Goal: Task Accomplishment & Management: Complete application form

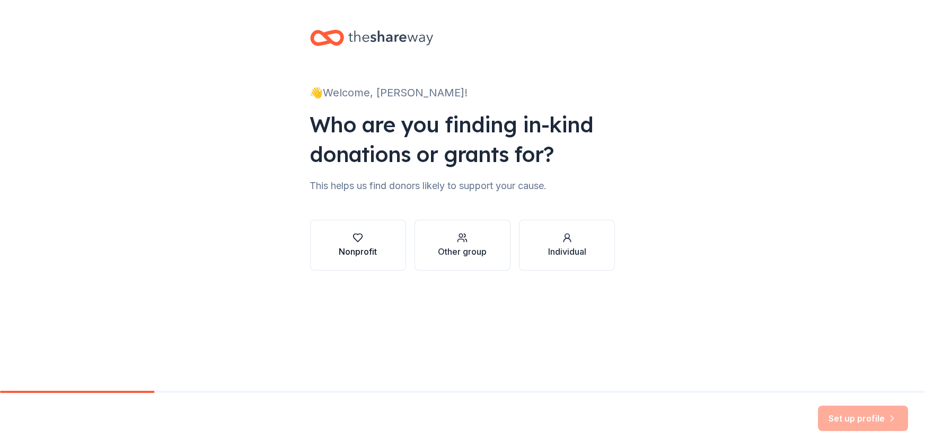
click at [353, 243] on div "Nonprofit" at bounding box center [358, 245] width 38 height 25
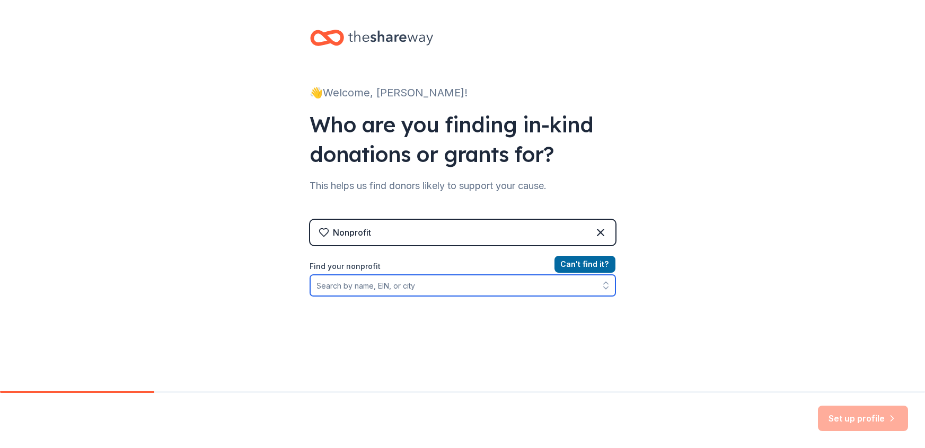
click at [319, 287] on input "Find your nonprofit" at bounding box center [462, 285] width 305 height 21
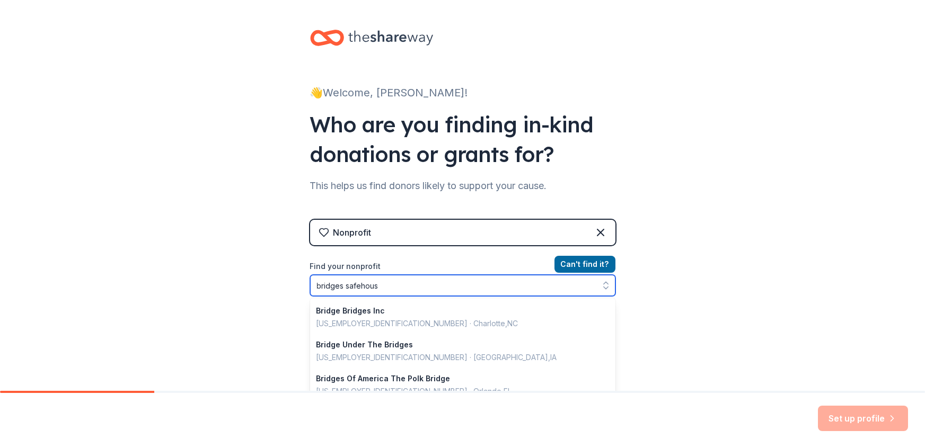
type input "bridges safehouse"
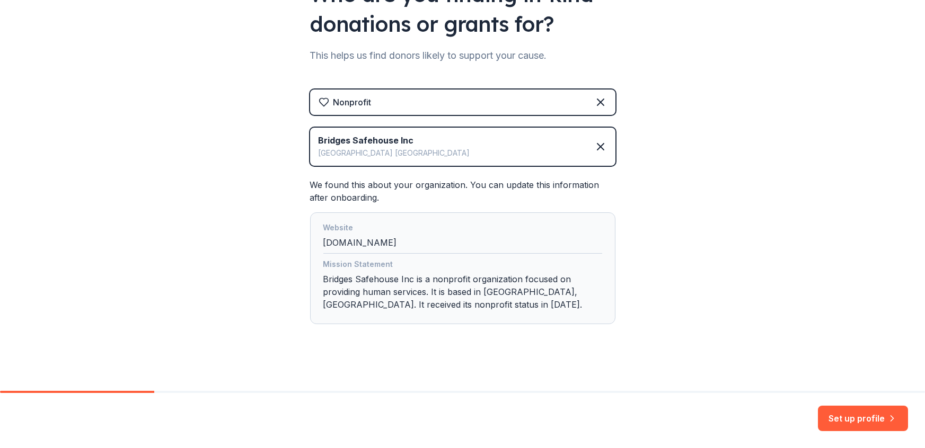
scroll to position [135, 0]
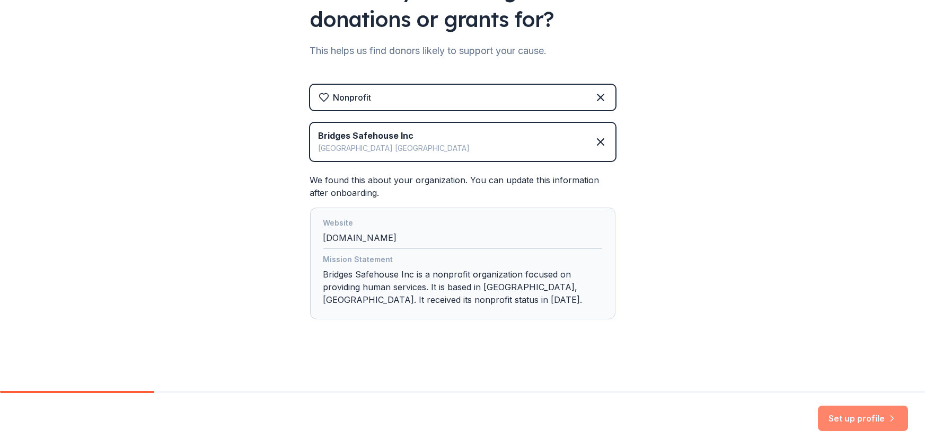
click at [856, 415] on button "Set up profile" at bounding box center [863, 418] width 90 height 25
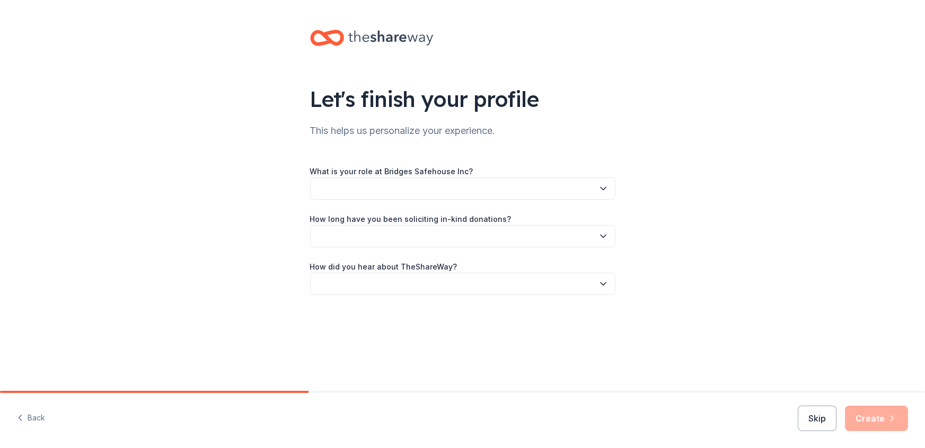
click at [604, 189] on icon "button" at bounding box center [602, 189] width 5 height 3
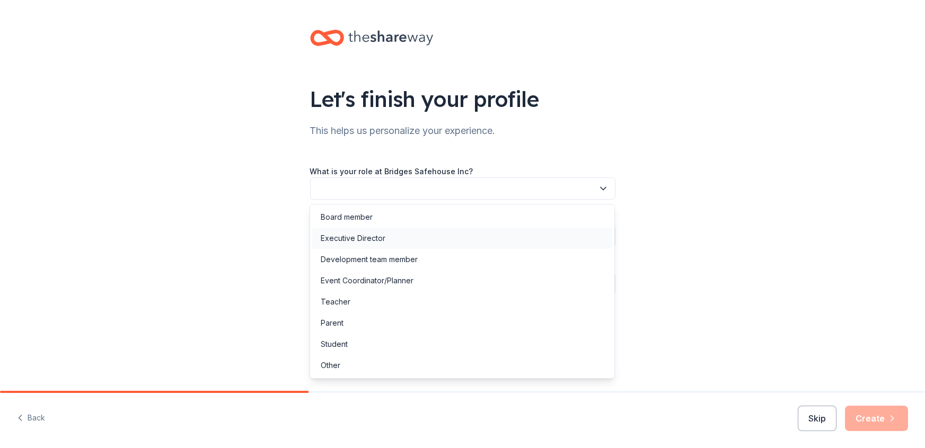
click at [350, 238] on div "Executive Director" at bounding box center [353, 238] width 65 height 13
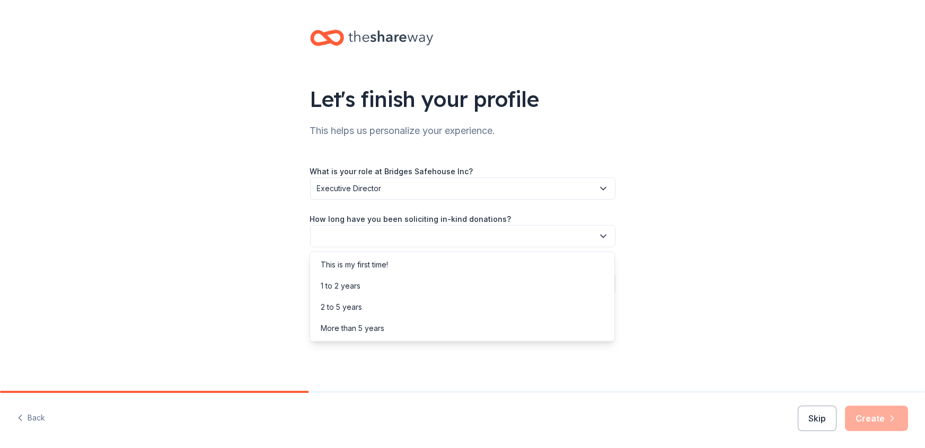
click at [601, 238] on icon "button" at bounding box center [603, 236] width 11 height 11
click at [356, 326] on div "More than 5 years" at bounding box center [353, 328] width 64 height 13
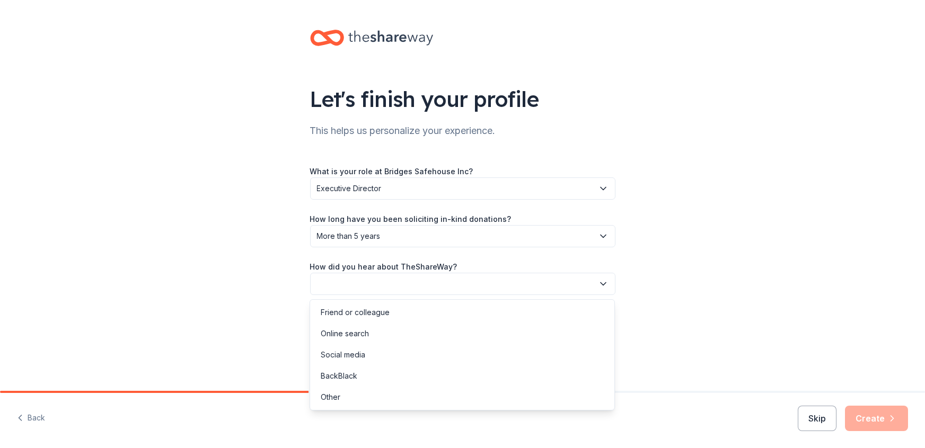
click at [600, 283] on icon "button" at bounding box center [602, 284] width 5 height 3
click at [336, 397] on div "Other" at bounding box center [331, 397] width 20 height 13
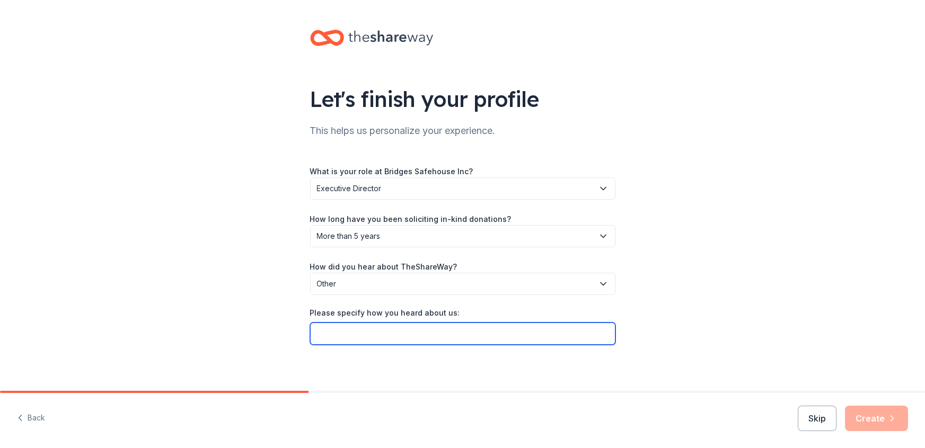
click at [323, 332] on input "Please specify how you heard about us:" at bounding box center [462, 334] width 305 height 22
type input "Board Member"
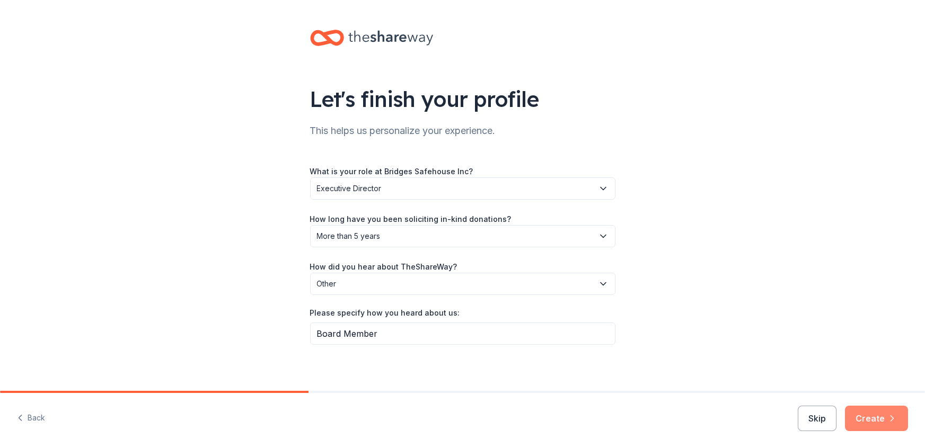
click at [880, 419] on button "Create" at bounding box center [876, 418] width 63 height 25
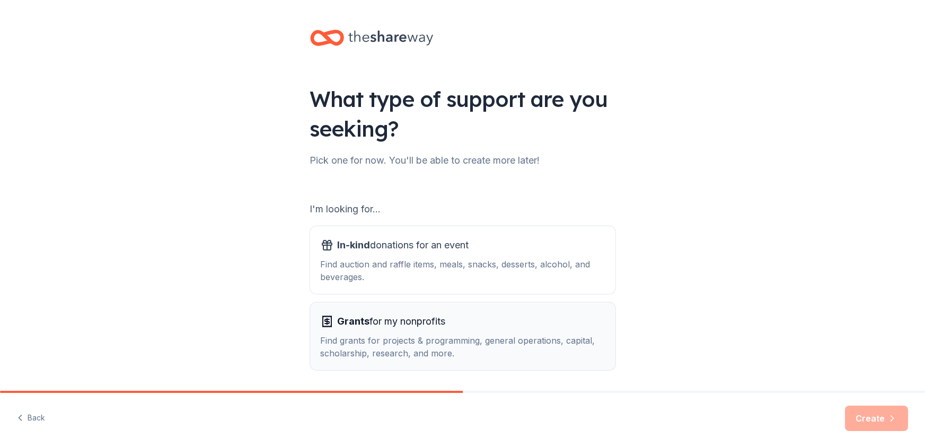
click at [486, 350] on div "Find grants for projects & programming, general operations, capital, scholarshi…" at bounding box center [463, 346] width 284 height 25
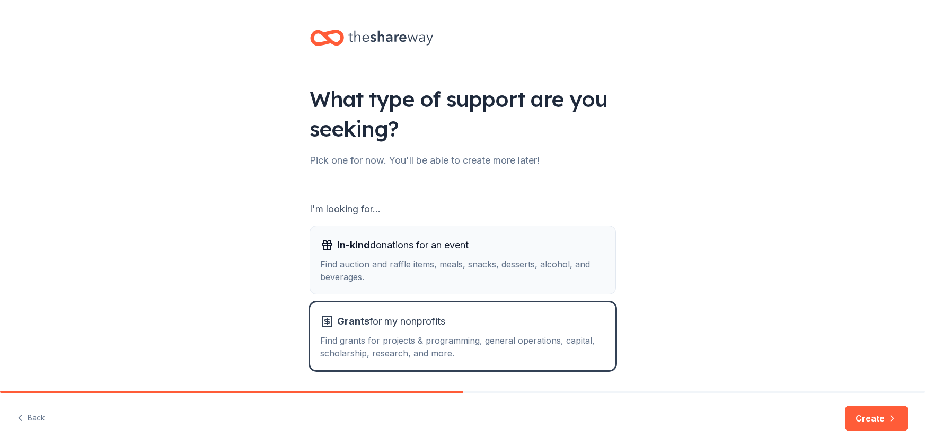
click at [486, 258] on div "Find auction and raffle items, meals, snacks, desserts, alcohol, and beverages." at bounding box center [463, 270] width 284 height 25
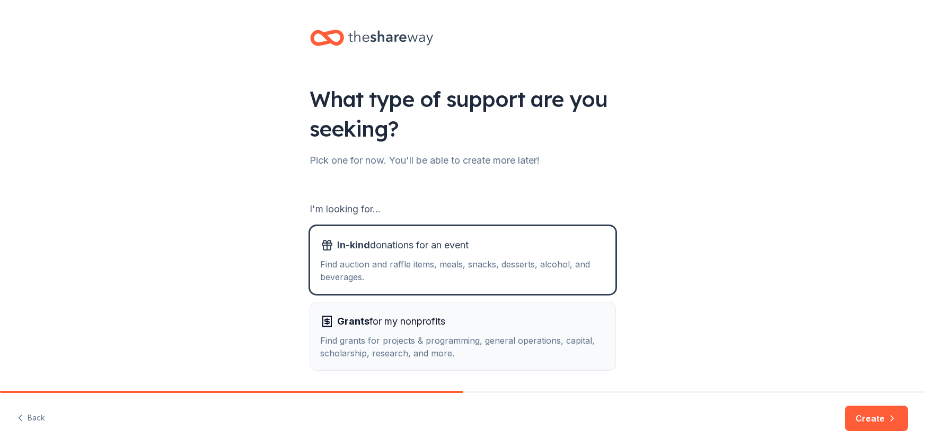
click at [499, 335] on div "Find grants for projects & programming, general operations, capital, scholarshi…" at bounding box center [463, 346] width 284 height 25
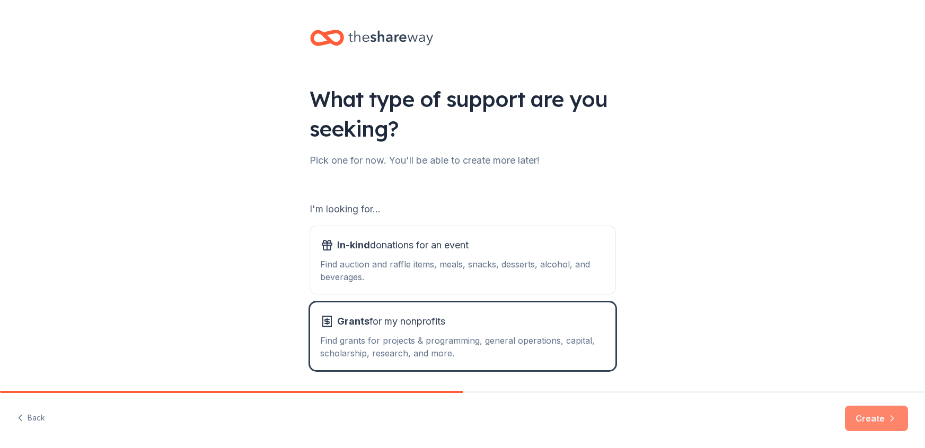
click at [865, 421] on button "Create" at bounding box center [876, 418] width 63 height 25
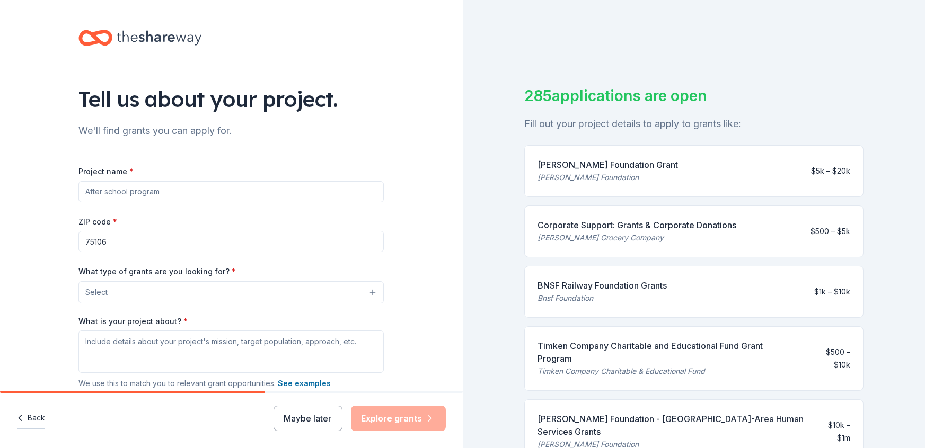
click at [35, 417] on button "Back" at bounding box center [31, 418] width 28 height 22
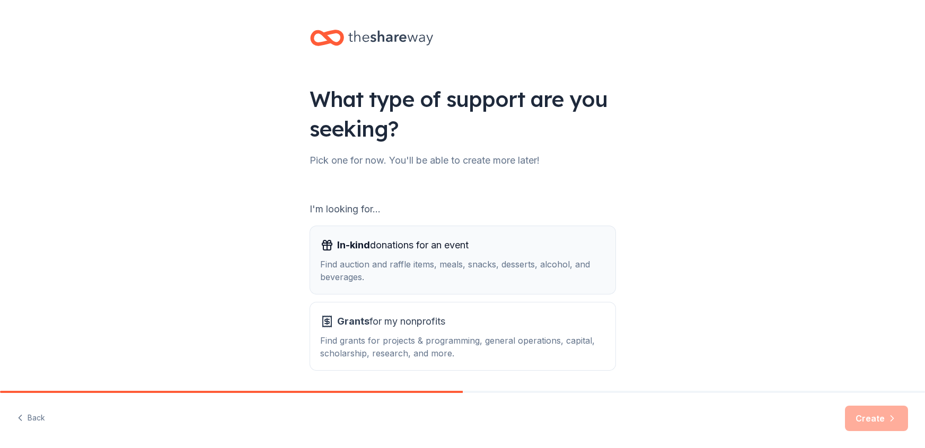
click at [482, 272] on div "Find auction and raffle items, meals, snacks, desserts, alcohol, and beverages." at bounding box center [463, 270] width 284 height 25
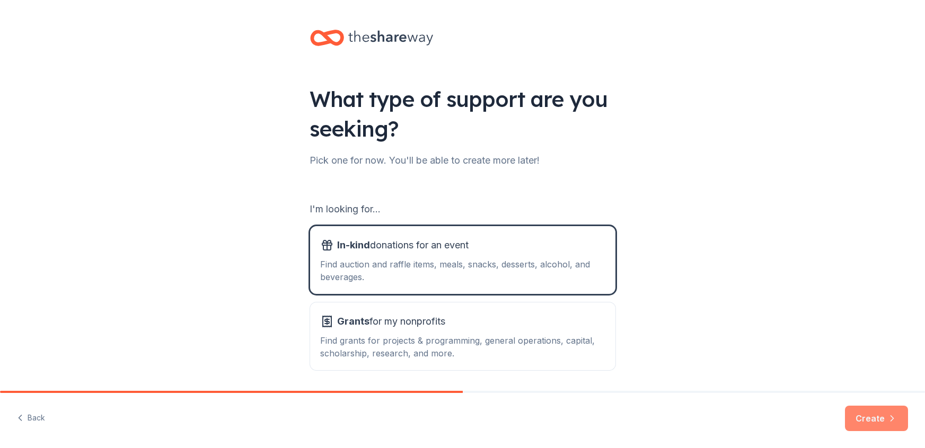
click at [873, 423] on button "Create" at bounding box center [876, 418] width 63 height 25
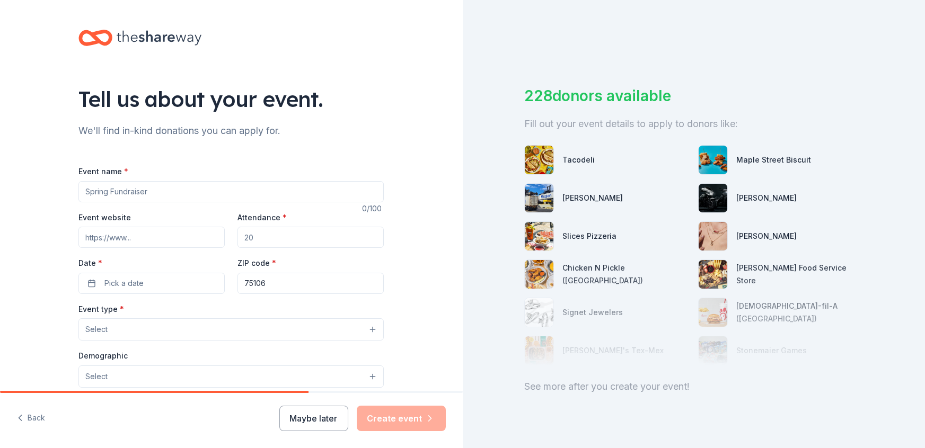
click at [87, 192] on input "Event name *" at bounding box center [230, 191] width 305 height 21
type input "Ministry 25th Anniversary"
click at [258, 239] on input "Attendance *" at bounding box center [310, 237] width 146 height 21
type input "100"
click at [115, 279] on span "Pick a date" at bounding box center [123, 283] width 39 height 13
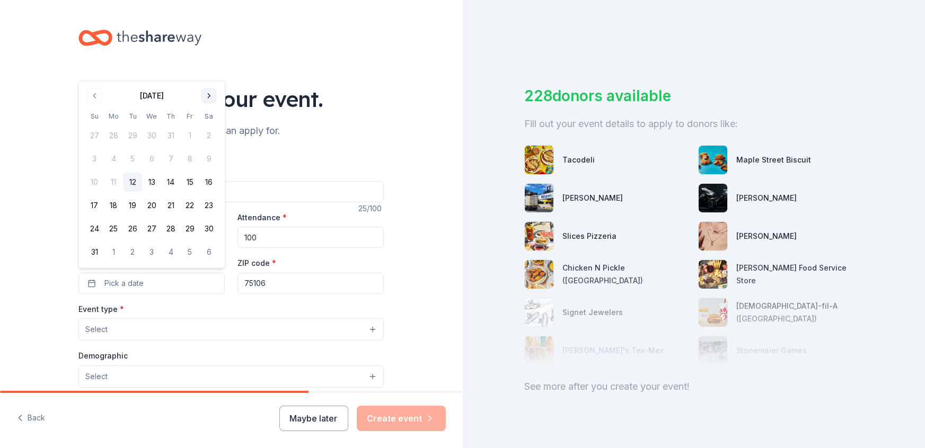
click at [207, 94] on button "Go to next month" at bounding box center [208, 95] width 15 height 15
